Goal: Transaction & Acquisition: Download file/media

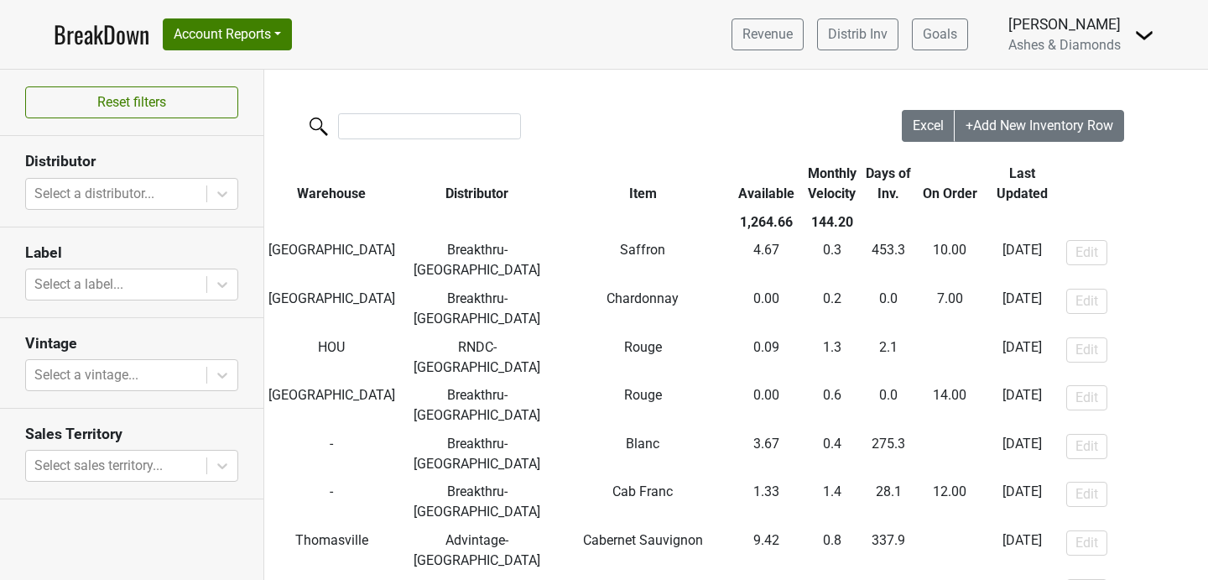
click at [82, 51] on link "BreakDown" at bounding box center [102, 34] width 96 height 35
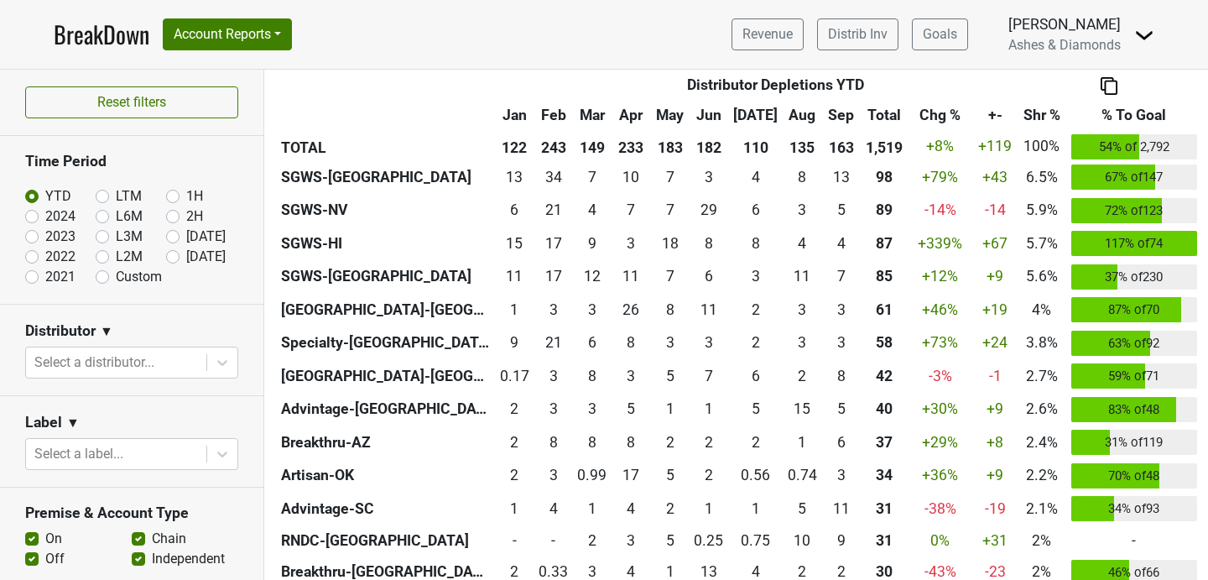
scroll to position [499, 0]
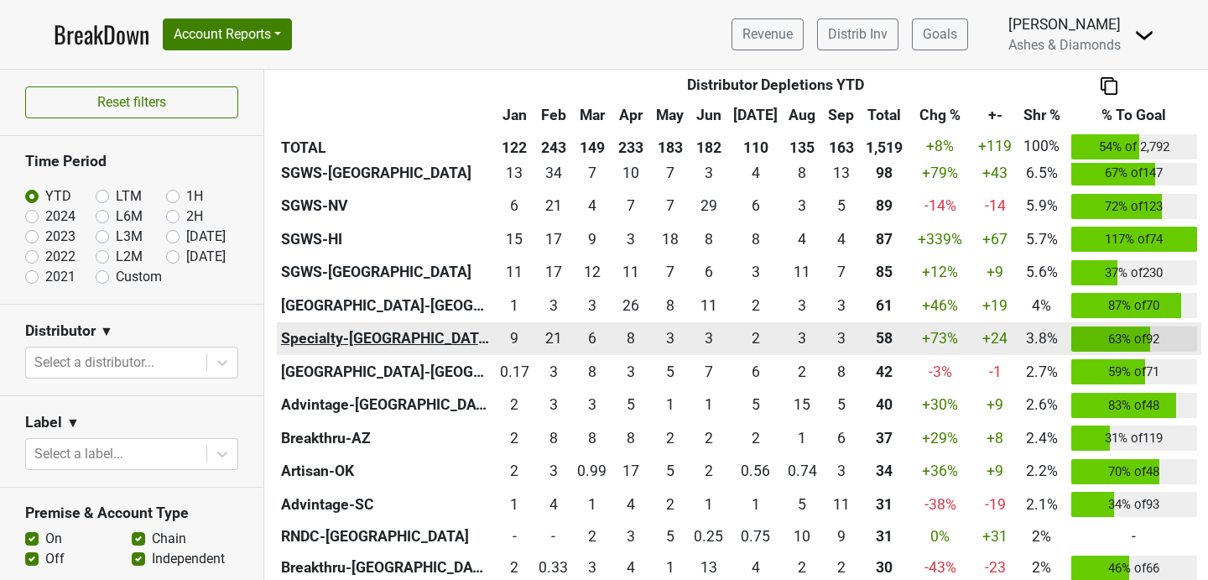
click at [347, 331] on th "Specialty-GA" at bounding box center [386, 339] width 218 height 34
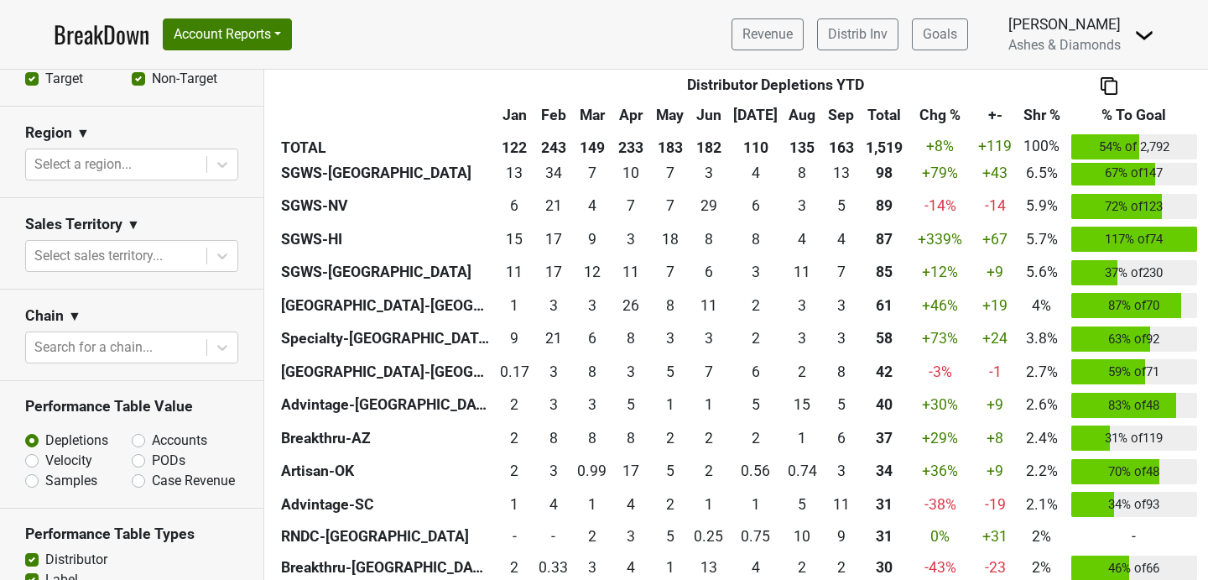
scroll to position [560, 0]
click at [152, 459] on label "PODs" at bounding box center [169, 460] width 34 height 20
click at [143, 459] on input "PODs" at bounding box center [183, 458] width 102 height 17
radio input "true"
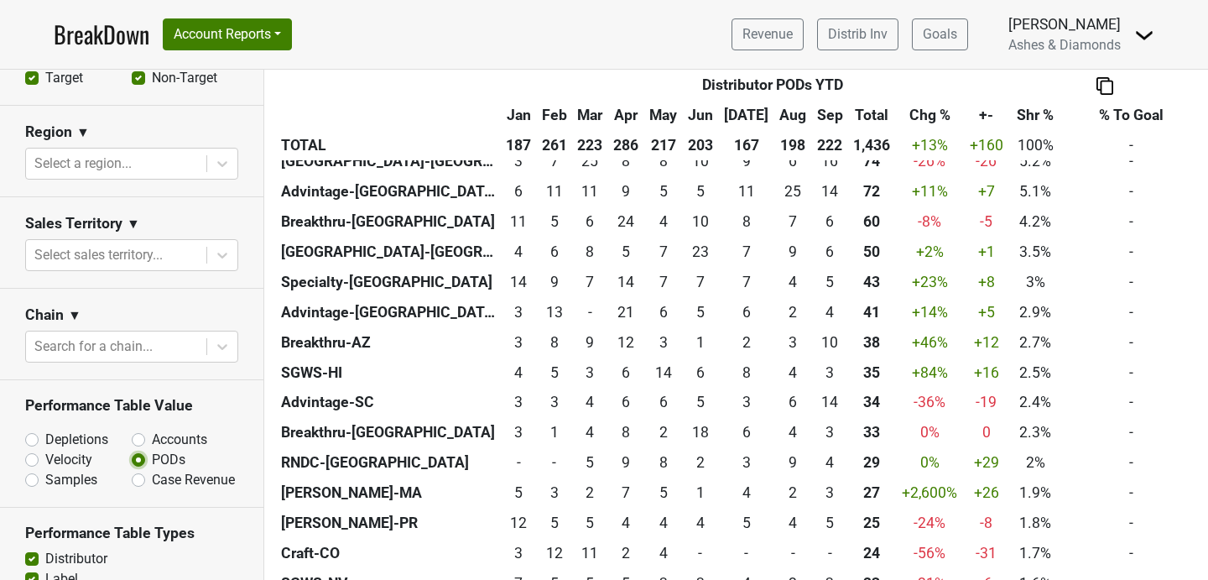
scroll to position [598, 0]
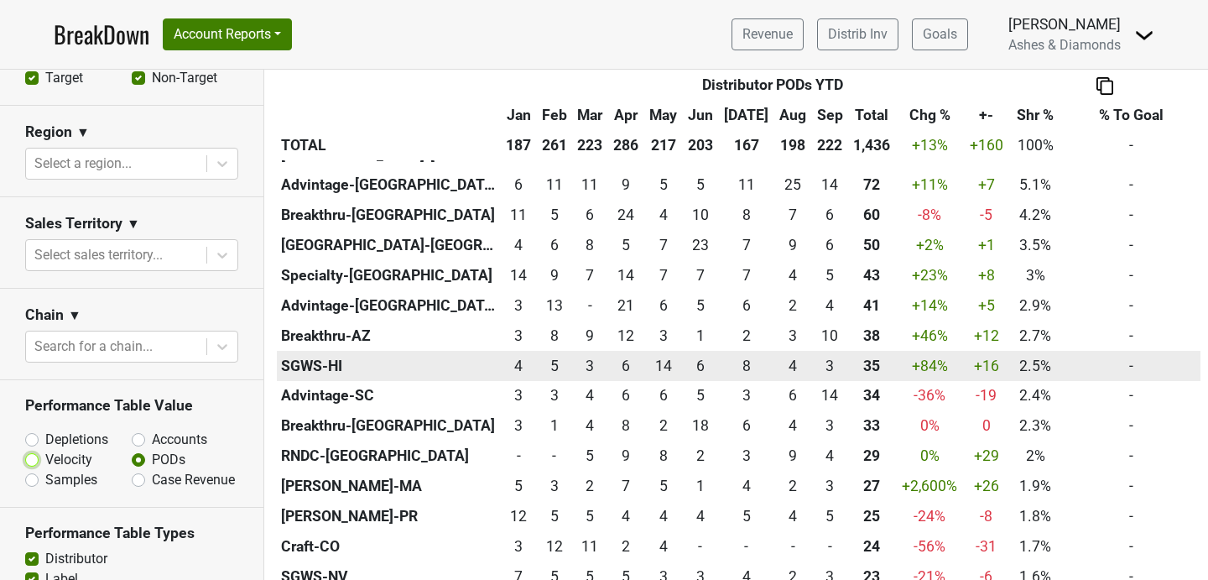
click at [25, 450] on input "Velocity" at bounding box center [76, 458] width 102 height 17
radio input "true"
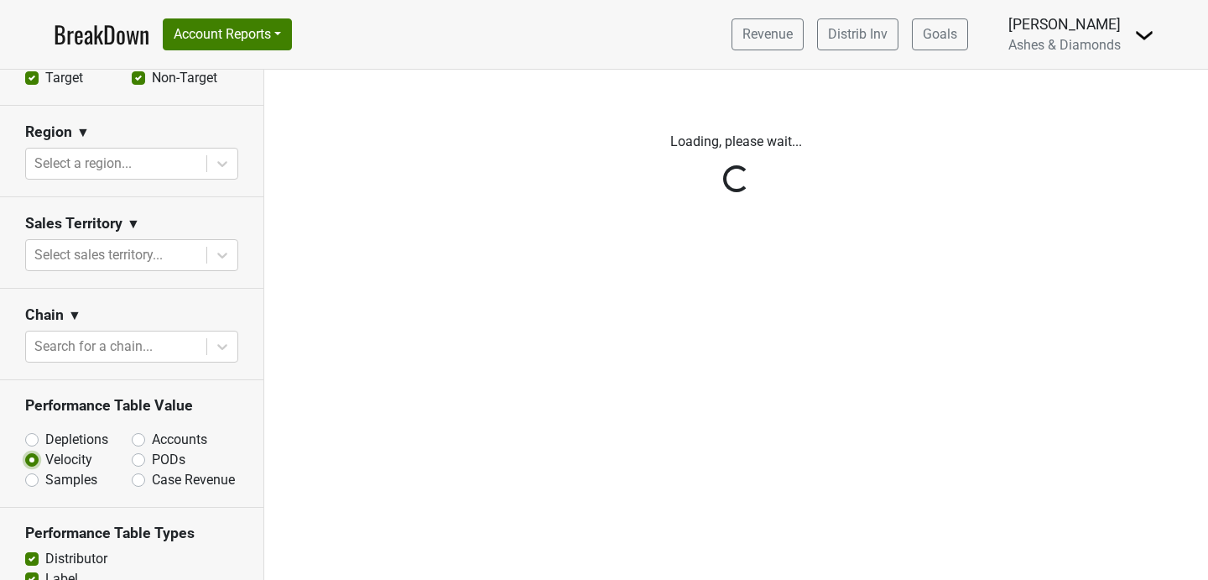
scroll to position [0, 0]
click at [132, 430] on input "Accounts" at bounding box center [183, 438] width 102 height 17
radio input "true"
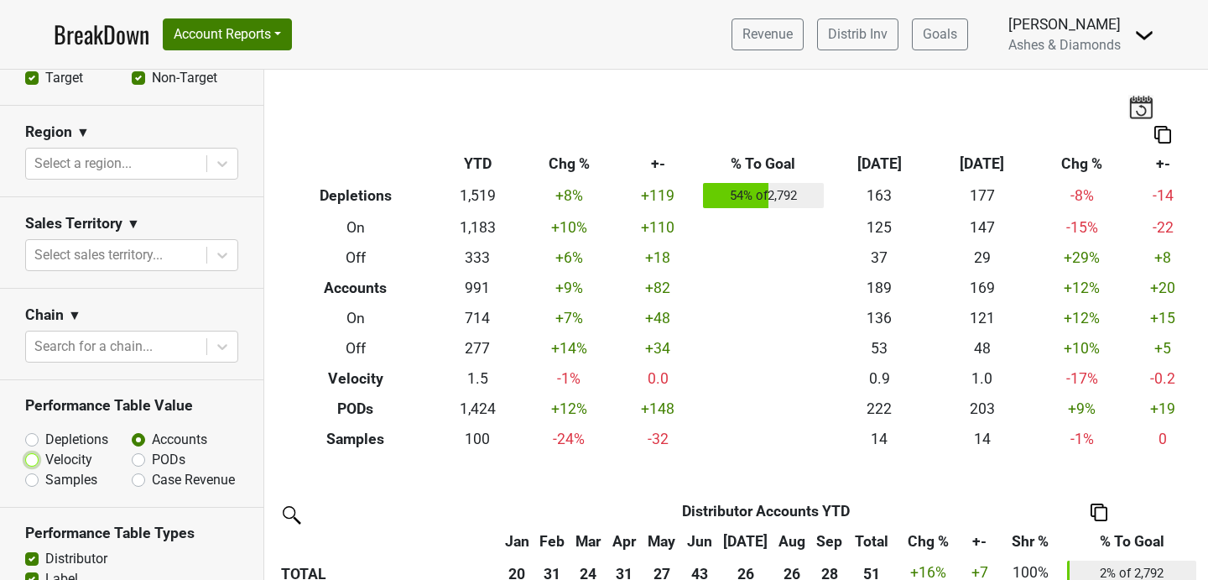
click at [25, 450] on input "Velocity" at bounding box center [76, 458] width 102 height 17
radio input "true"
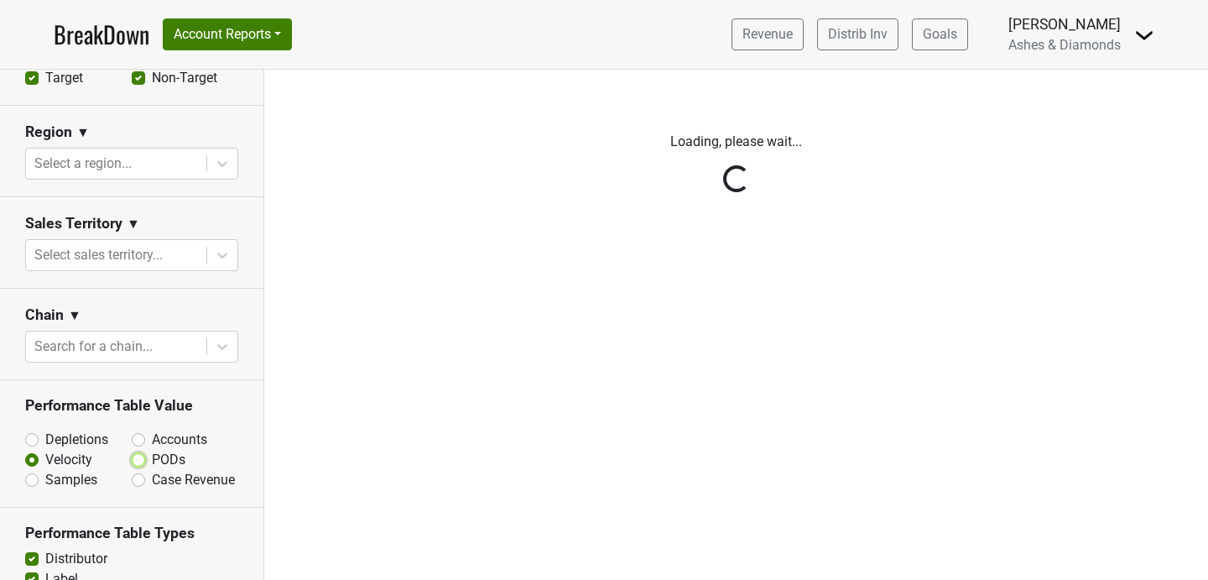
click at [132, 450] on input "PODs" at bounding box center [183, 458] width 102 height 17
radio input "true"
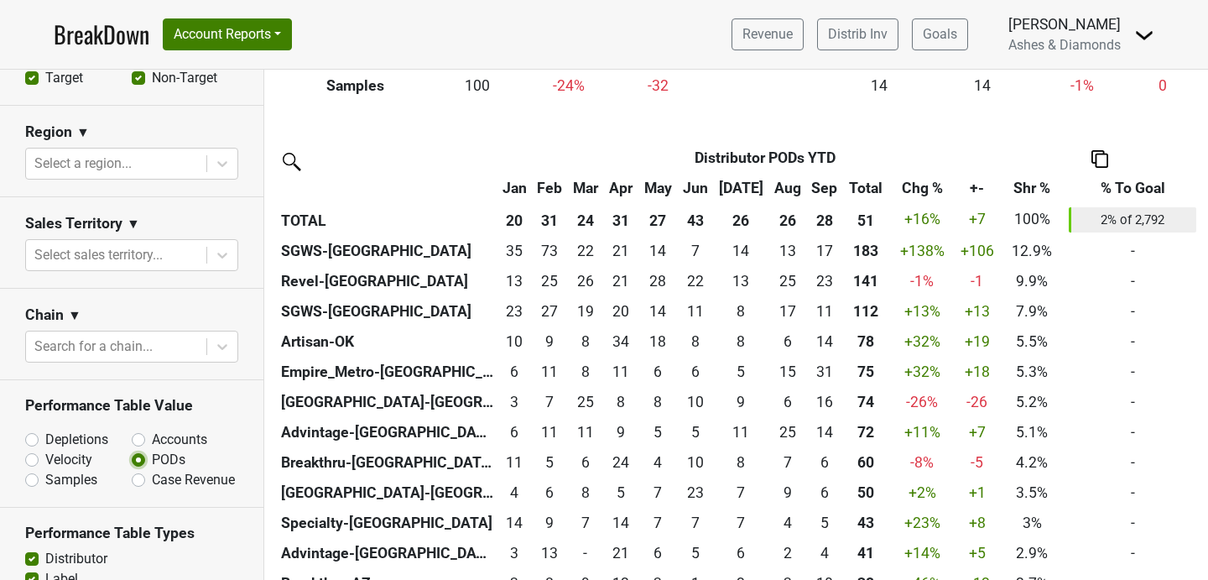
scroll to position [358, 0]
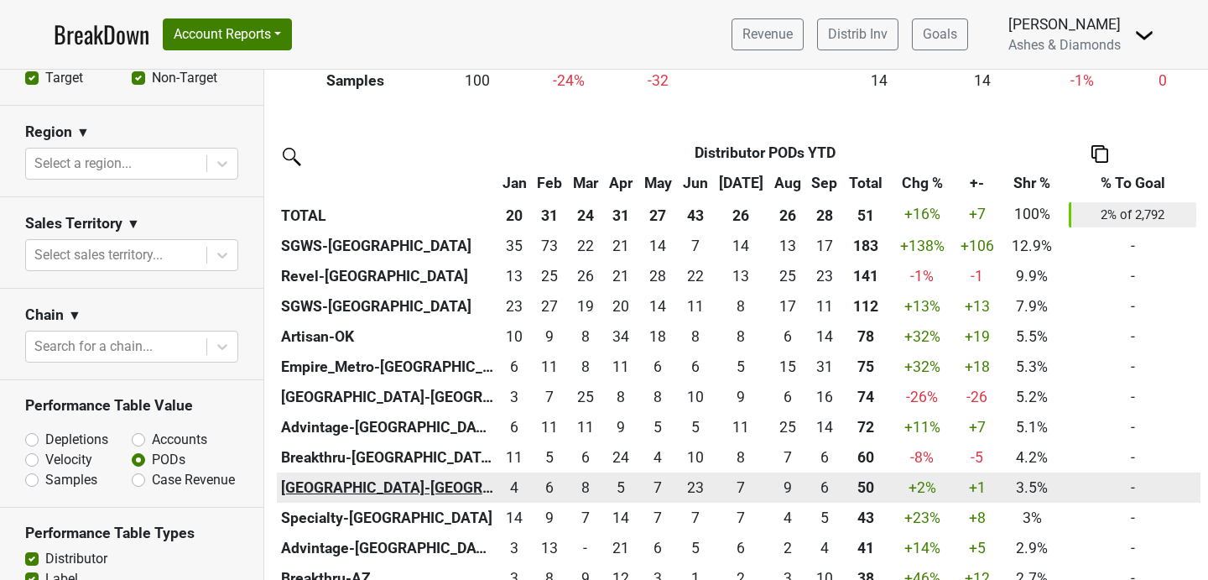
click at [425, 487] on th "Great Lakes-MI" at bounding box center [387, 487] width 221 height 30
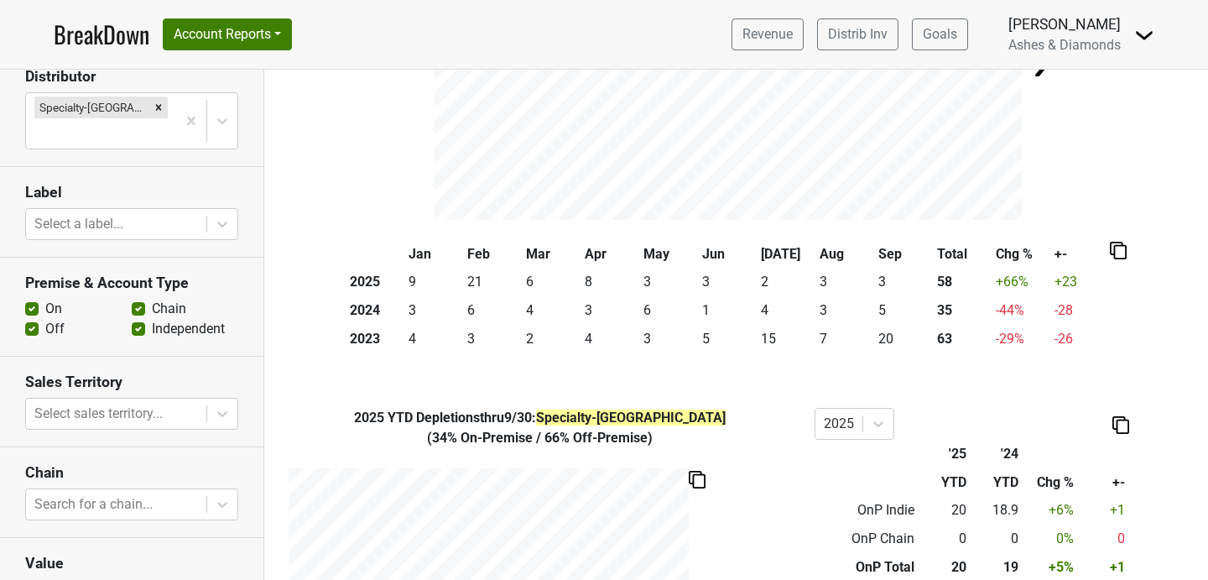
scroll to position [303, 0]
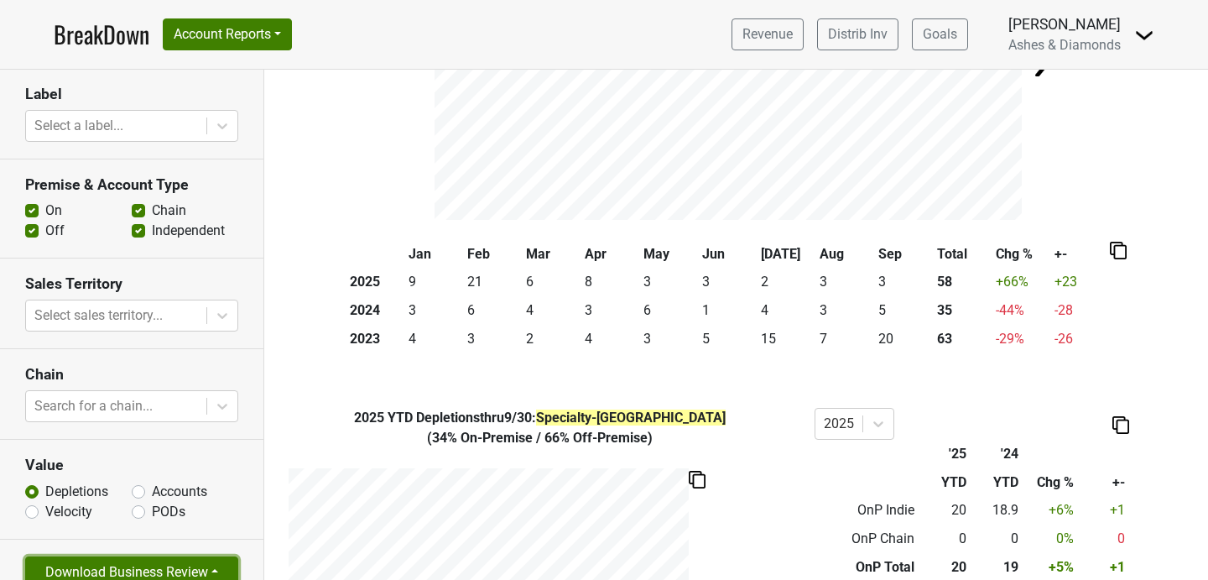
click at [123, 556] on button "Download Business Review" at bounding box center [131, 572] width 213 height 32
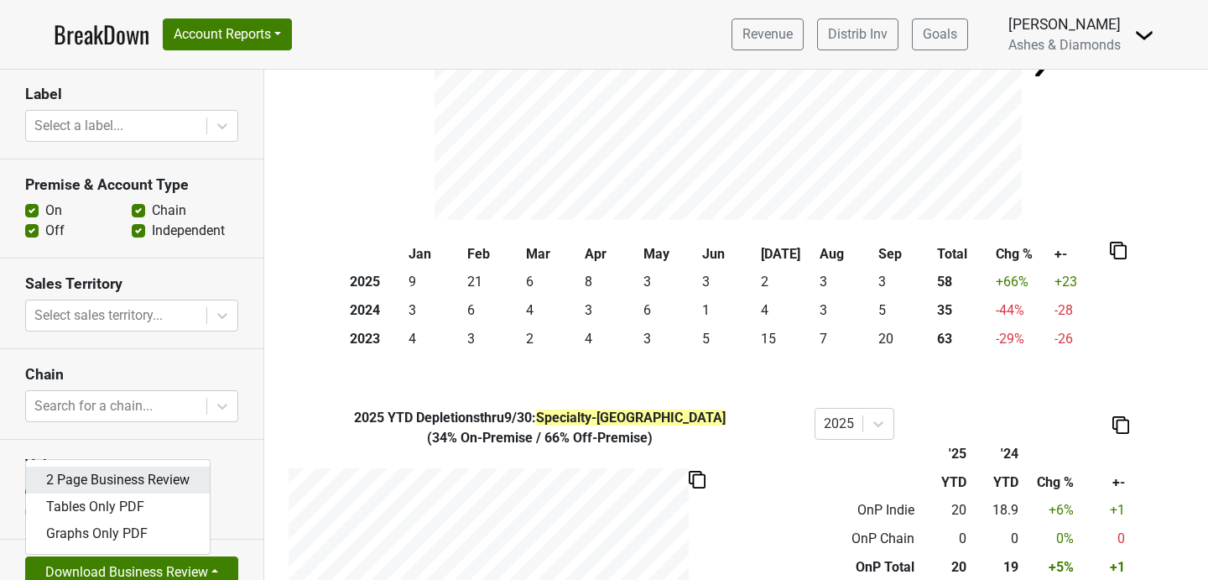
click at [117, 467] on link "2 Page Business Review" at bounding box center [118, 480] width 184 height 27
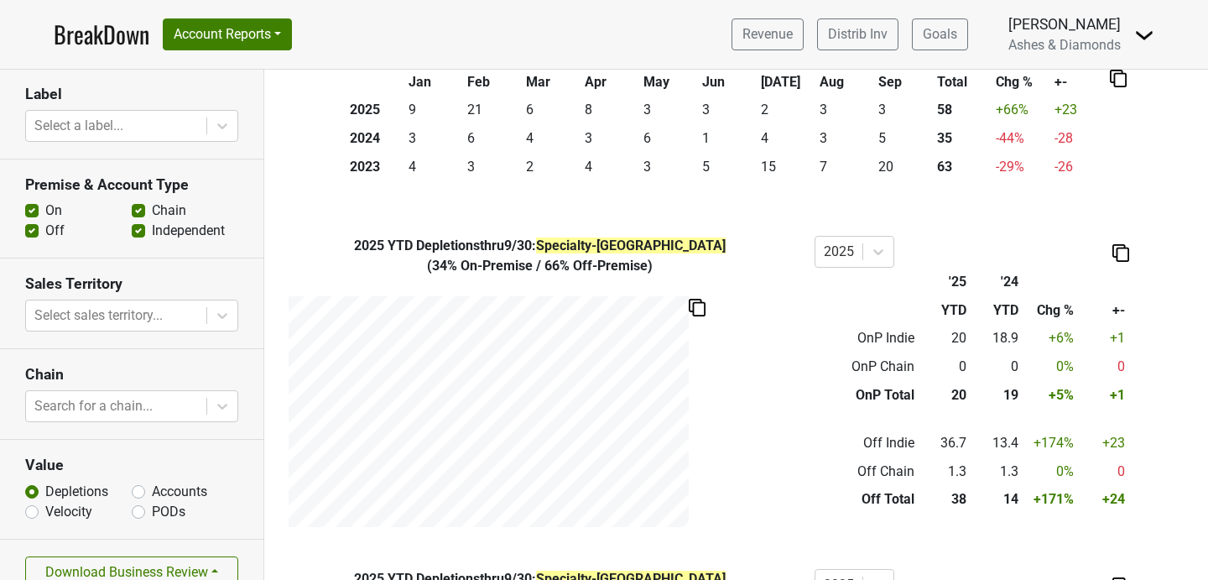
scroll to position [0, 0]
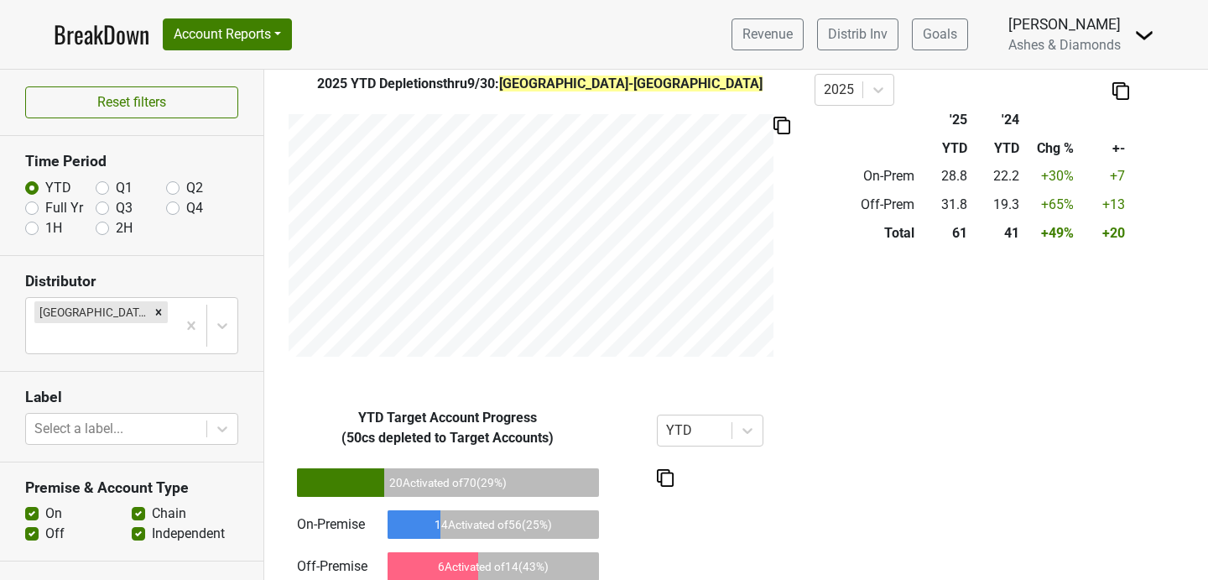
scroll to position [947, 0]
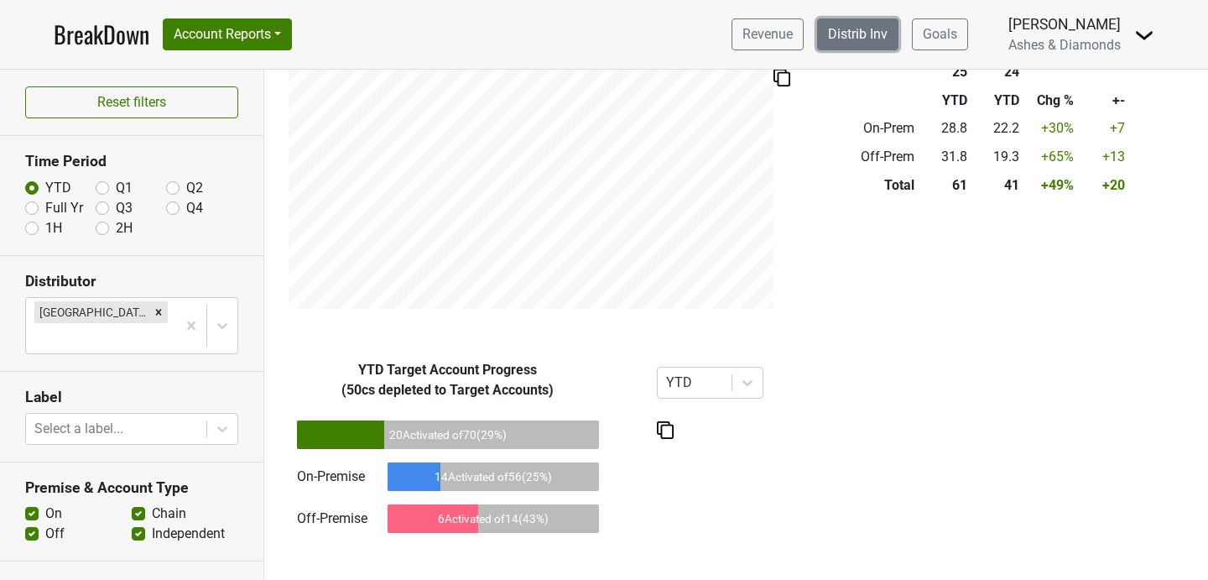
click at [855, 23] on link "Distrib Inv" at bounding box center [857, 34] width 81 height 32
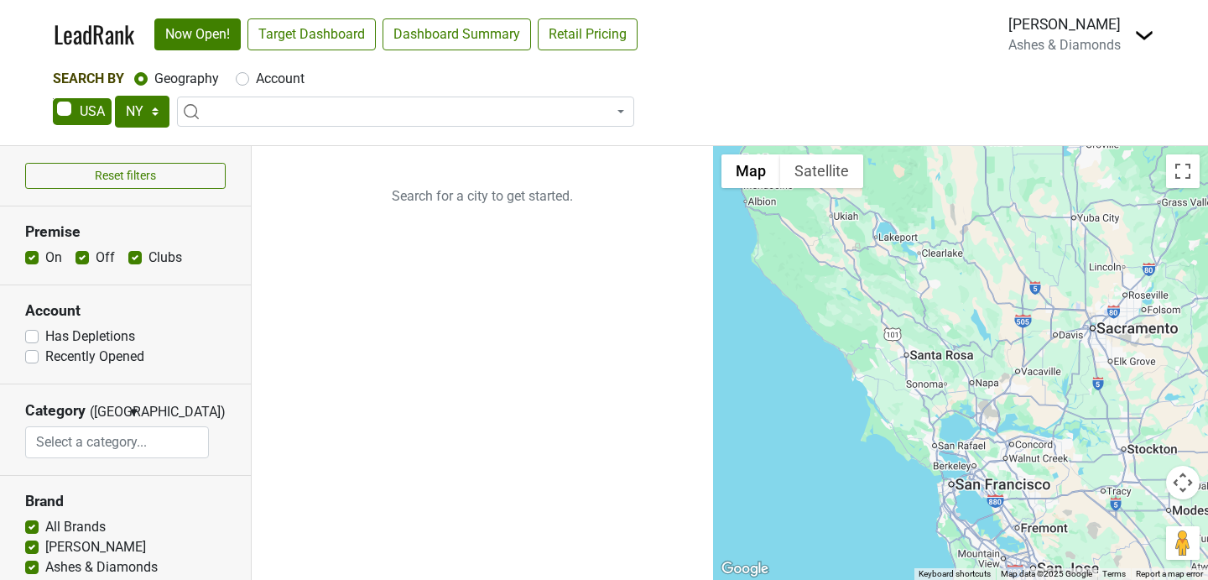
select select "NY"
select select
click at [153, 115] on select "AK AL AR AZ CA CO CT DC DE FL GA HI IA ID IL IN KS KY LA MA MD ME MI MN MO MS M…" at bounding box center [142, 112] width 55 height 32
select select "GA"
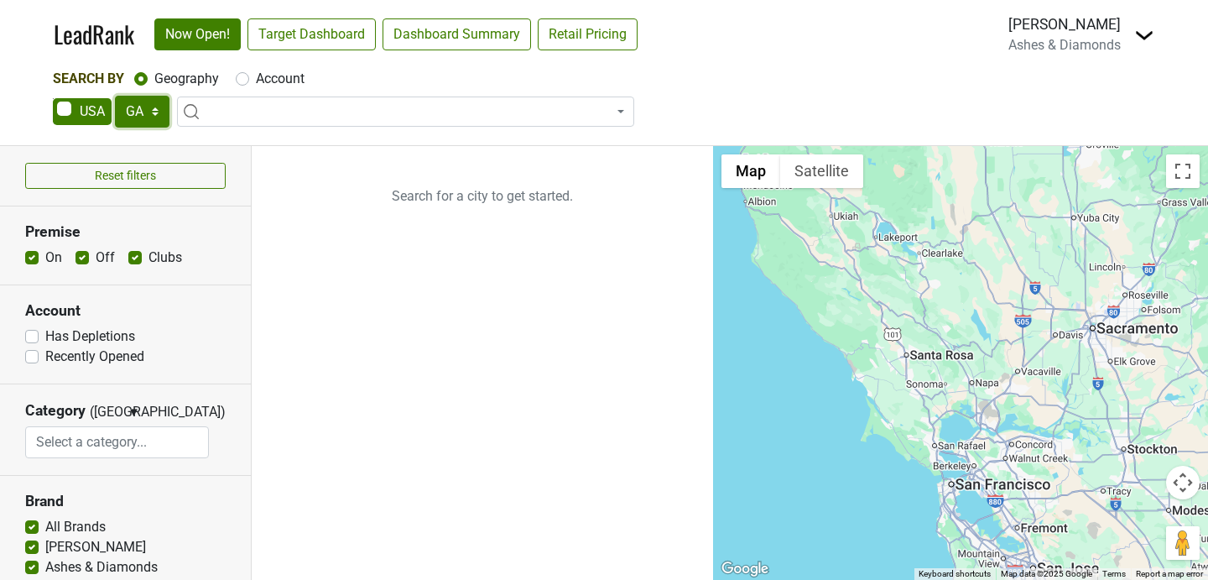
click at [115, 96] on select "AK AL AR AZ CA CO CT DC DE FL GA HI IA ID IL IN KS KY LA MA MD ME MI MN MO MS M…" at bounding box center [142, 112] width 55 height 32
click at [409, 262] on ul "Search for a city to get started." at bounding box center [482, 363] width 461 height 434
click at [306, 47] on link "Target Dashboard" at bounding box center [312, 34] width 128 height 32
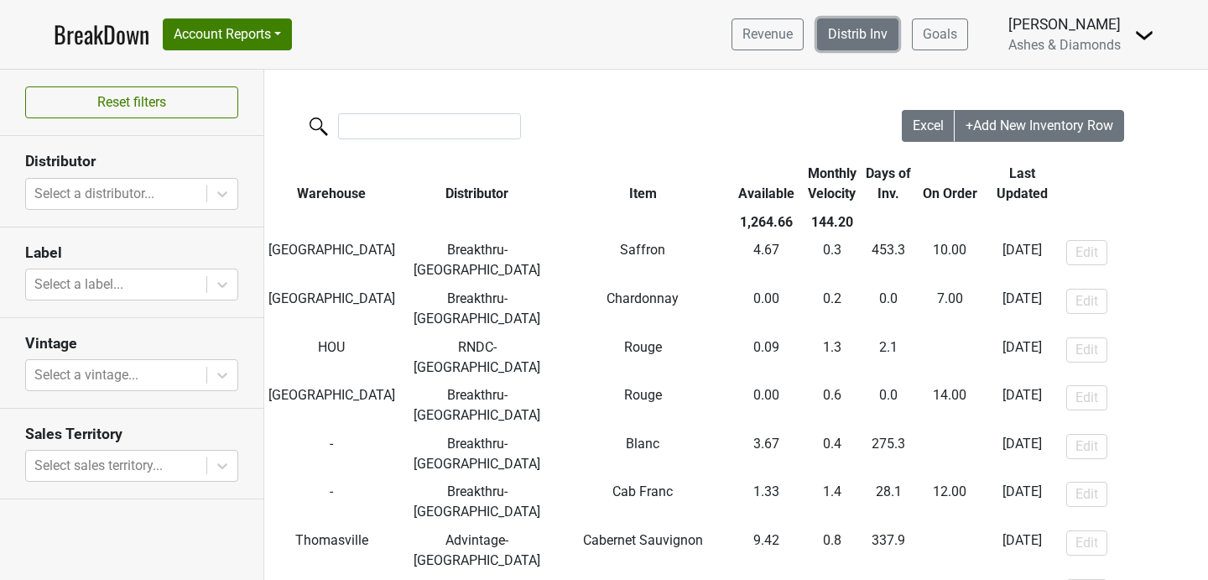
click at [850, 47] on link "Distrib Inv" at bounding box center [857, 34] width 81 height 32
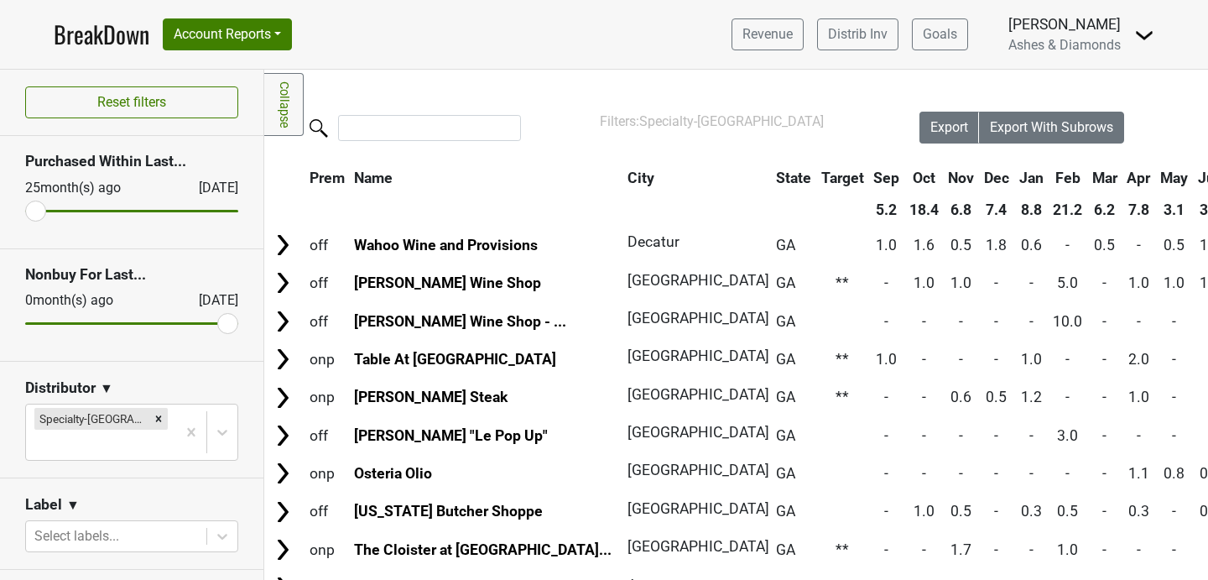
scroll to position [362, 0]
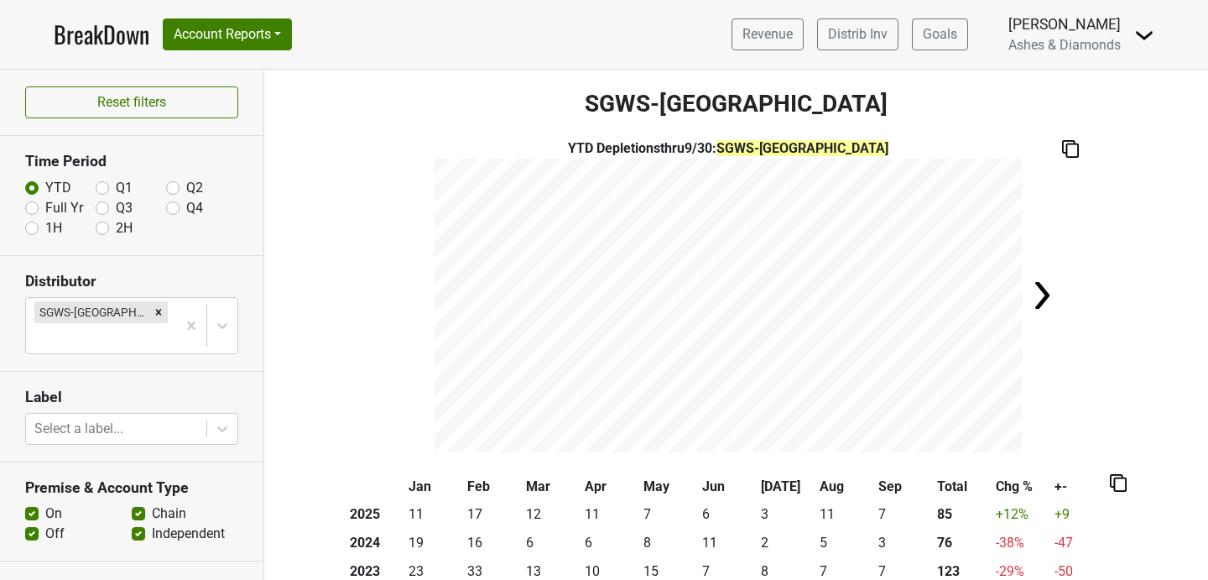
scroll to position [106, 0]
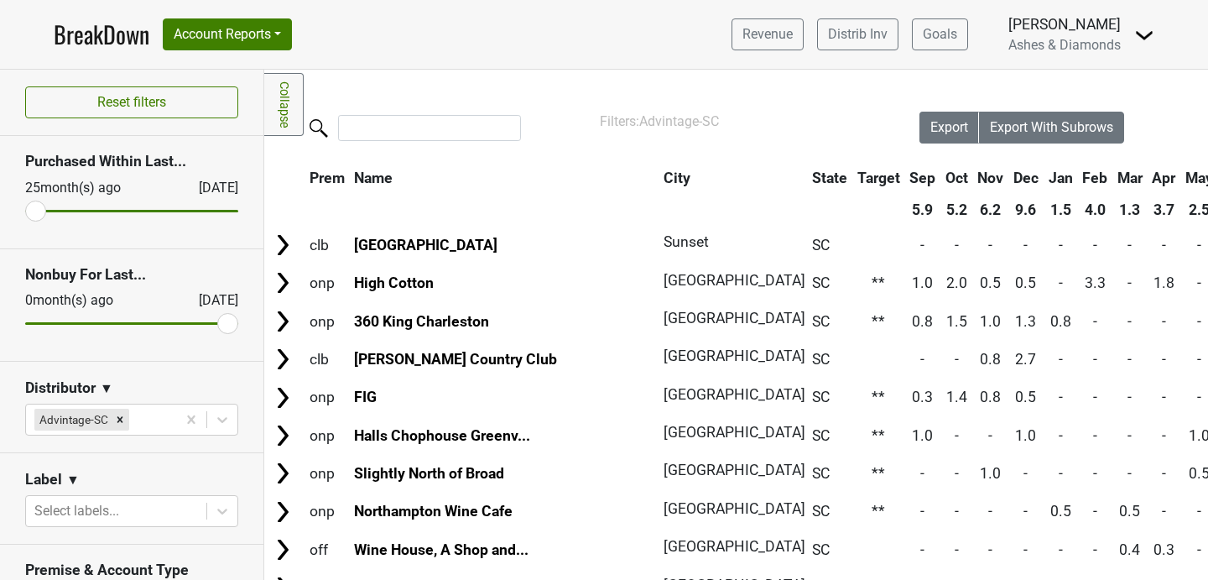
scroll to position [1749, 10]
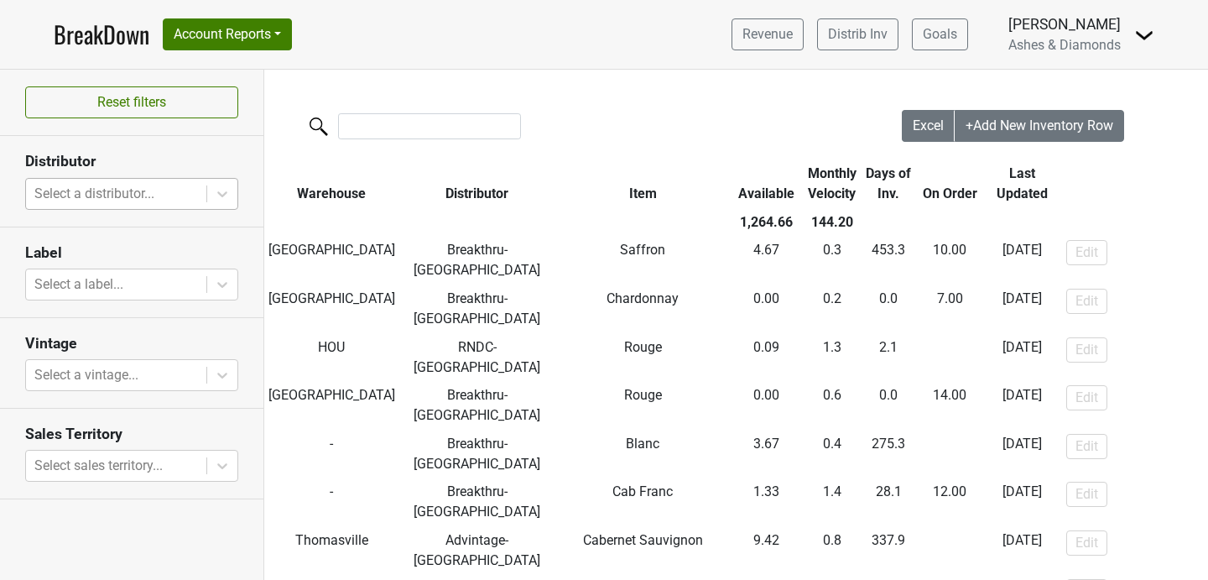
click at [122, 196] on div at bounding box center [116, 193] width 164 height 23
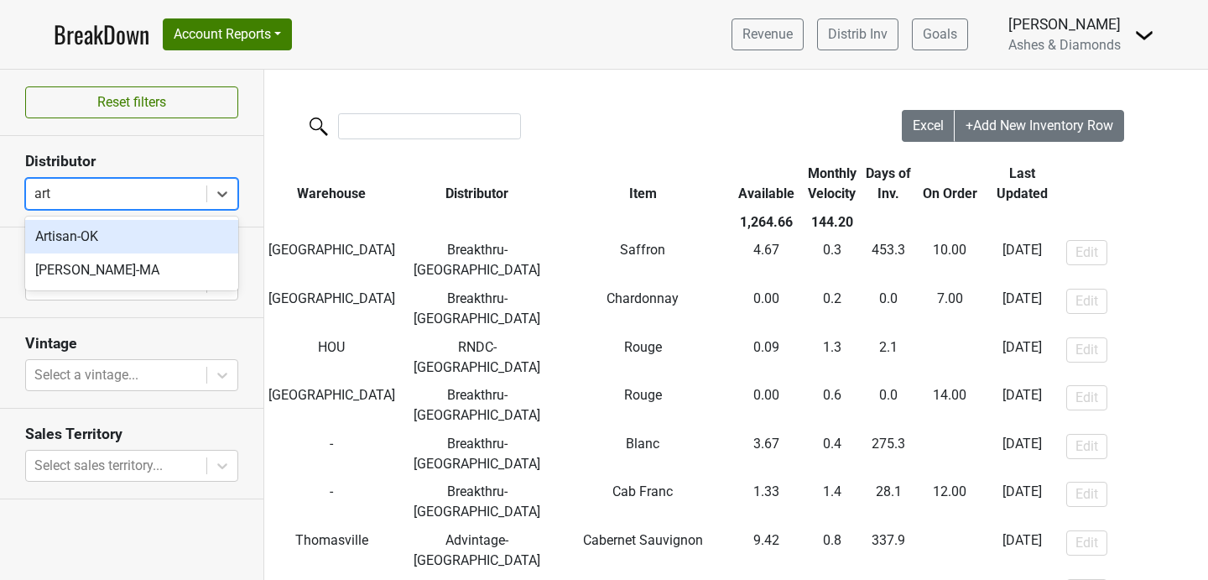
type input "arti"
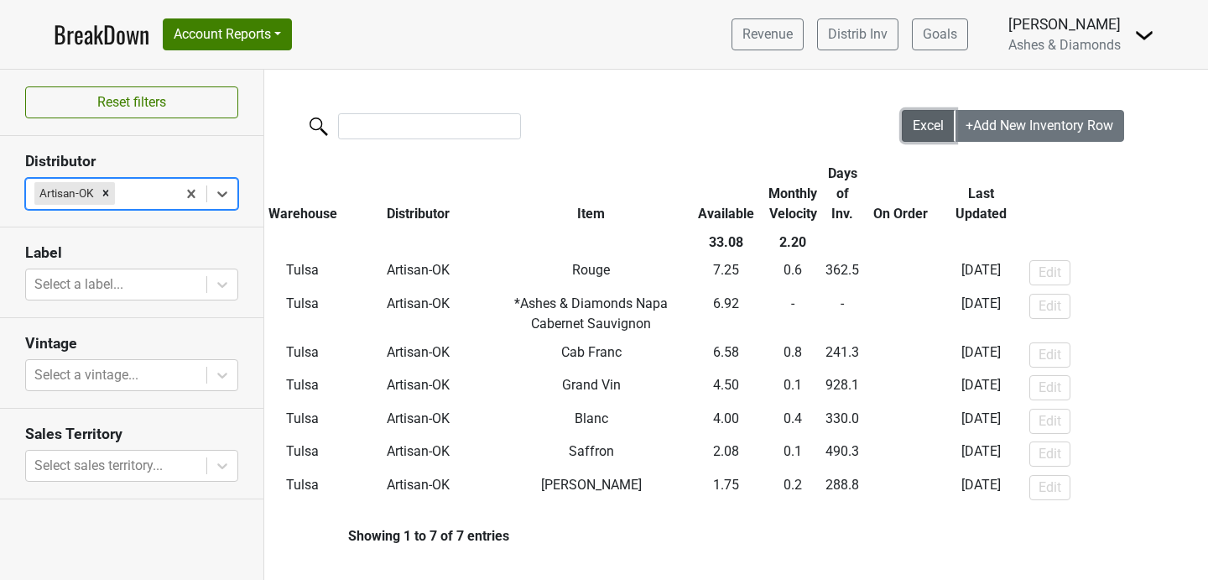
click at [925, 137] on button "Excel" at bounding box center [929, 126] width 54 height 32
